Goal: Check status: Check status

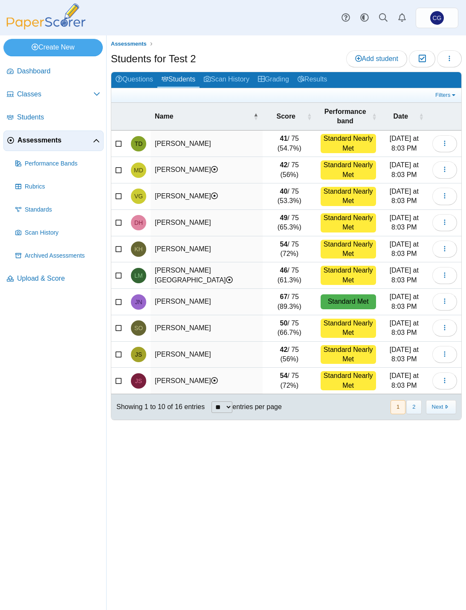
click at [172, 144] on td "[PERSON_NAME]" at bounding box center [207, 144] width 112 height 26
click at [344, 143] on div "Standard Nearly Met" at bounding box center [348, 143] width 55 height 19
click at [407, 146] on time "[DATE] at 8:03 PM" at bounding box center [404, 143] width 29 height 17
click at [447, 140] on span "button" at bounding box center [445, 143] width 7 height 7
click at [409, 178] on link "View scanned test" at bounding box center [406, 175] width 102 height 13
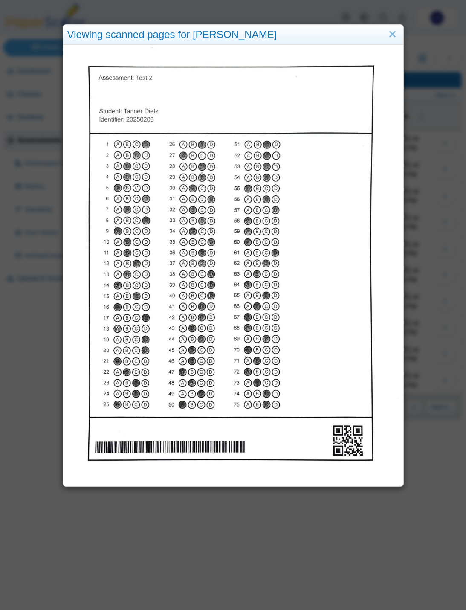
click at [398, 41] on link "Close" at bounding box center [392, 34] width 13 height 15
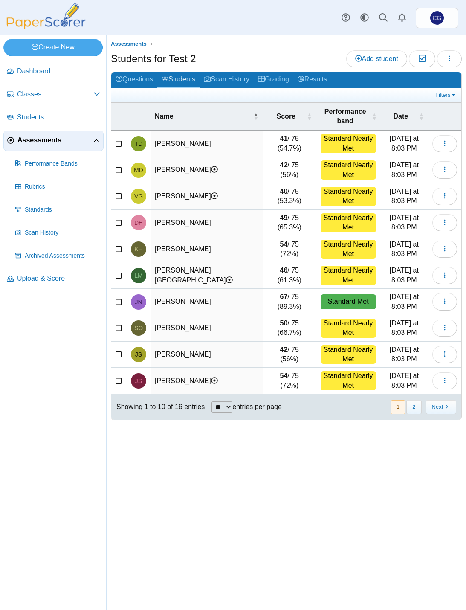
click at [51, 168] on span "Performance Bands" at bounding box center [63, 164] width 76 height 9
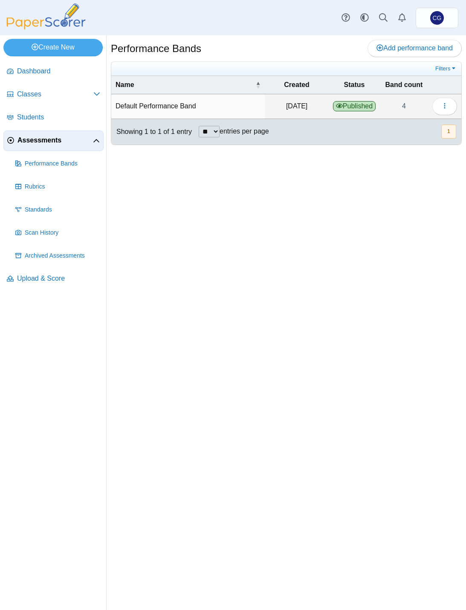
click at [50, 139] on span "Assessments" at bounding box center [55, 140] width 76 height 9
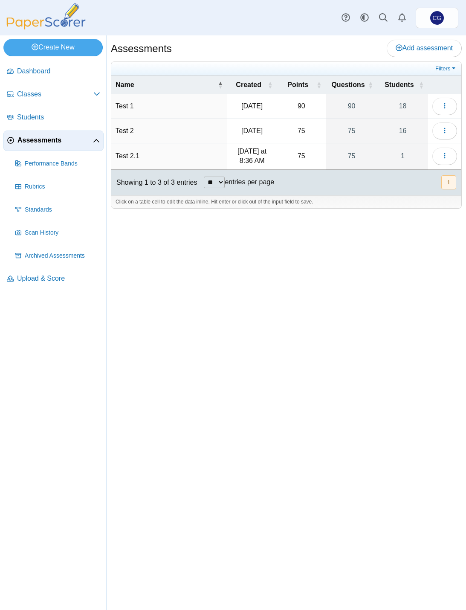
click at [42, 142] on span "Assessments" at bounding box center [55, 140] width 76 height 9
click at [161, 102] on td "Test 1" at bounding box center [169, 106] width 116 height 24
click at [352, 105] on link "90" at bounding box center [352, 106] width 52 height 24
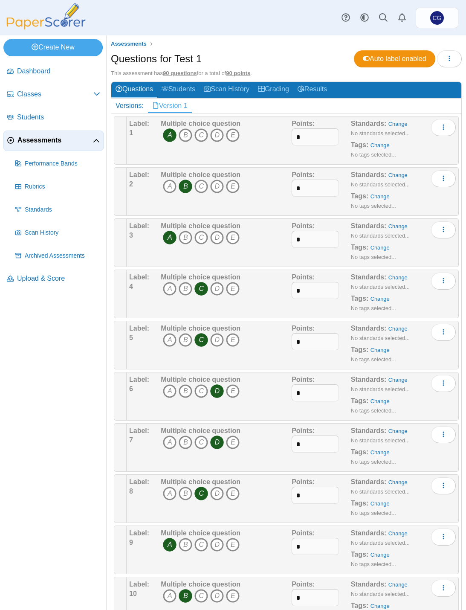
click at [186, 93] on link "Students" at bounding box center [178, 90] width 42 height 16
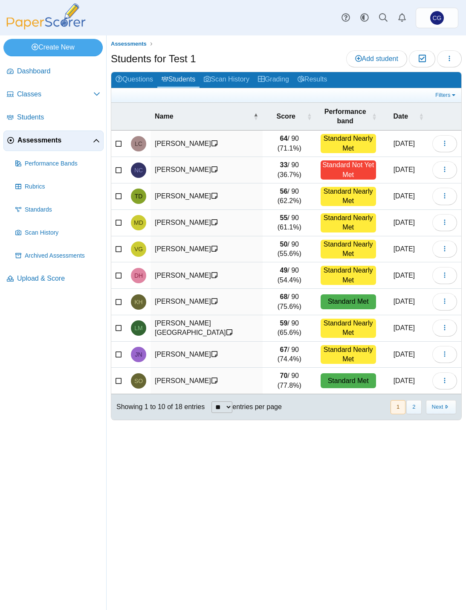
click at [287, 85] on link "Grading" at bounding box center [274, 80] width 40 height 16
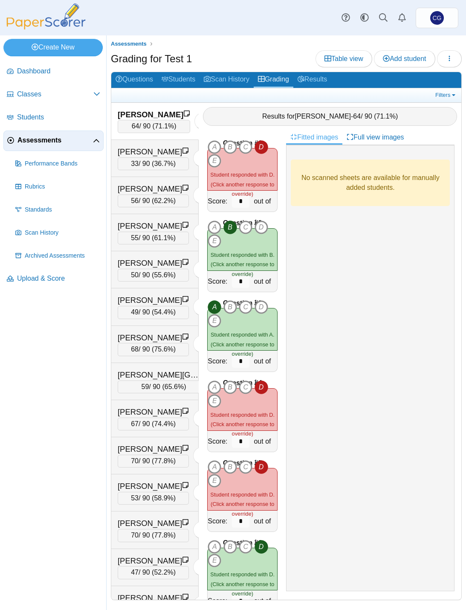
click at [323, 83] on link "Results" at bounding box center [313, 80] width 38 height 16
